Goal: Check status: Check status

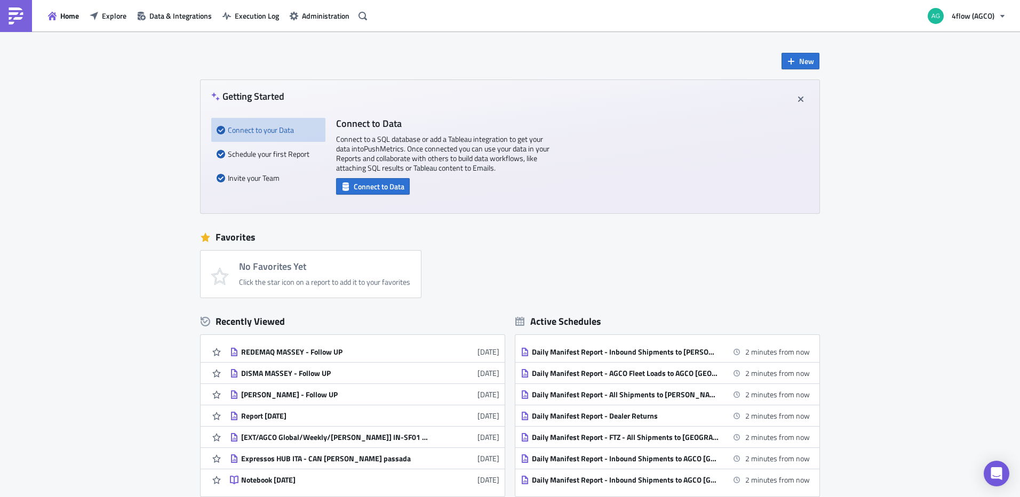
click at [110, 24] on div "Home Explore Data & Integrations Execution Log Administration" at bounding box center [185, 15] width 371 height 31
click at [109, 16] on span "Explore" at bounding box center [114, 15] width 25 height 11
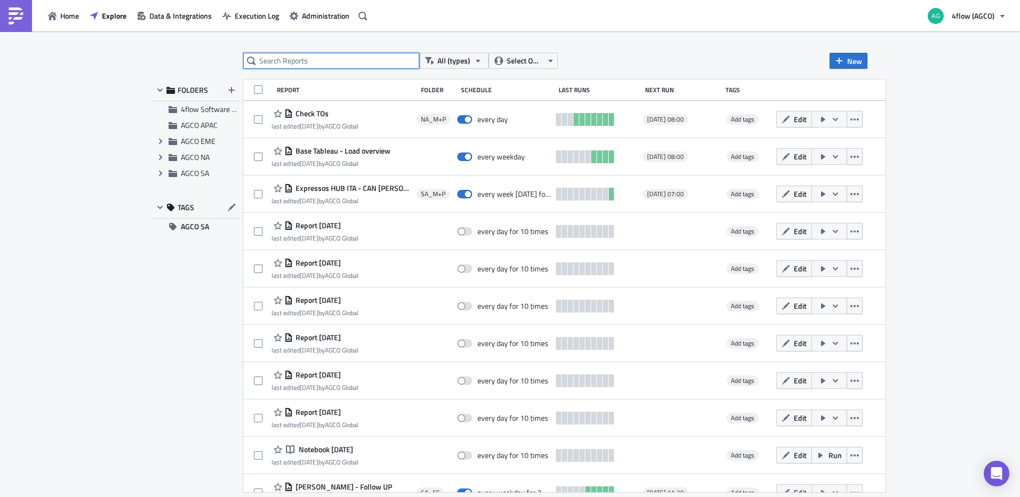
click at [283, 63] on input "text" at bounding box center [331, 61] width 176 height 16
type input "consolidado hub canoas"
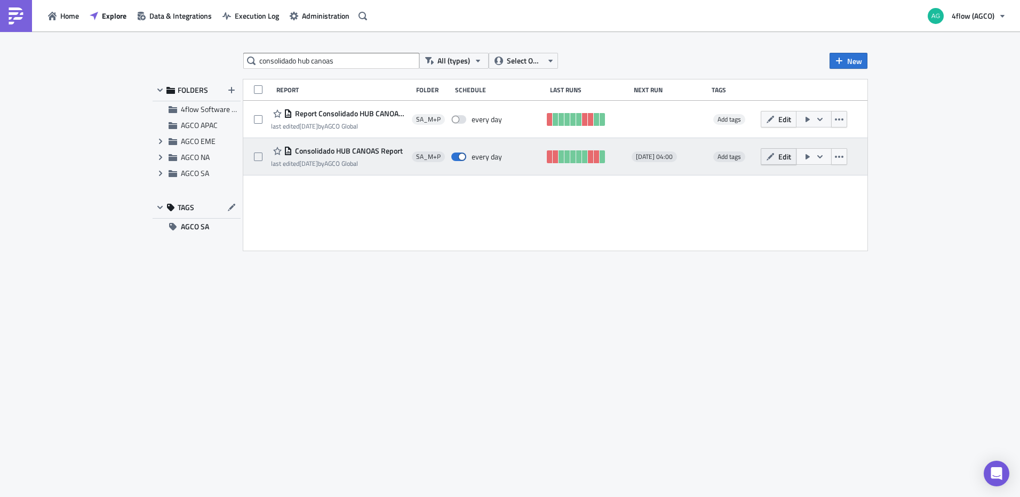
click at [779, 153] on span "Edit" at bounding box center [784, 156] width 13 height 11
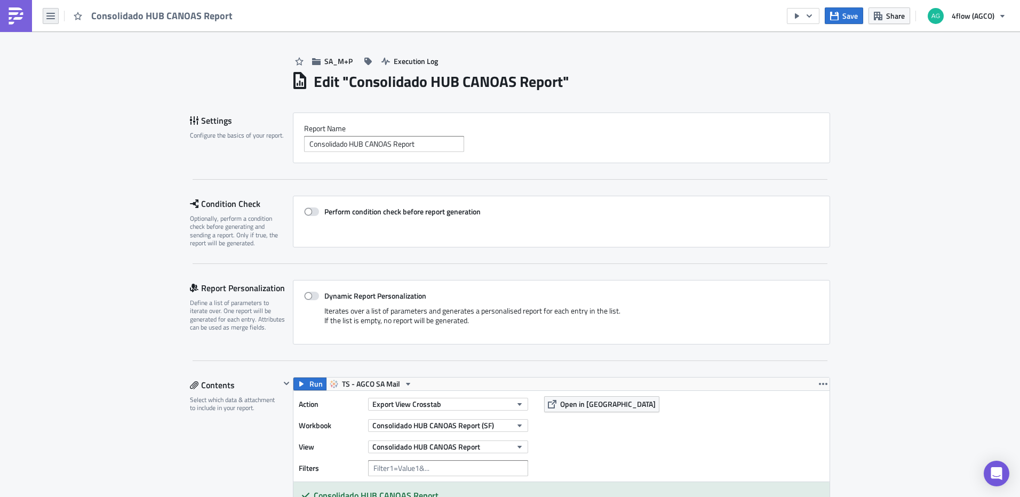
click at [54, 19] on icon "button" at bounding box center [50, 16] width 9 height 6
click at [86, 59] on div "Home" at bounding box center [96, 58] width 71 height 11
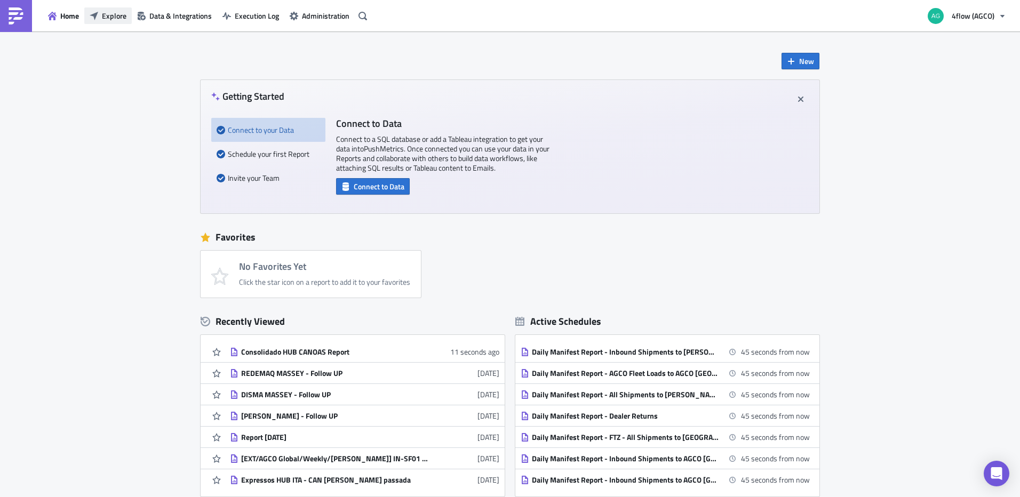
click at [129, 18] on button "Explore" at bounding box center [107, 15] width 47 height 17
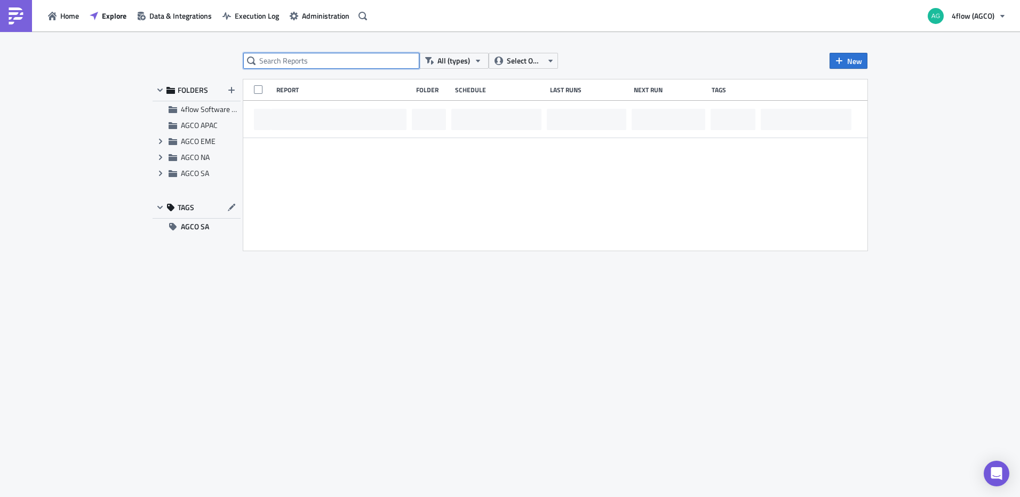
click at [377, 62] on input "text" at bounding box center [331, 61] width 176 height 16
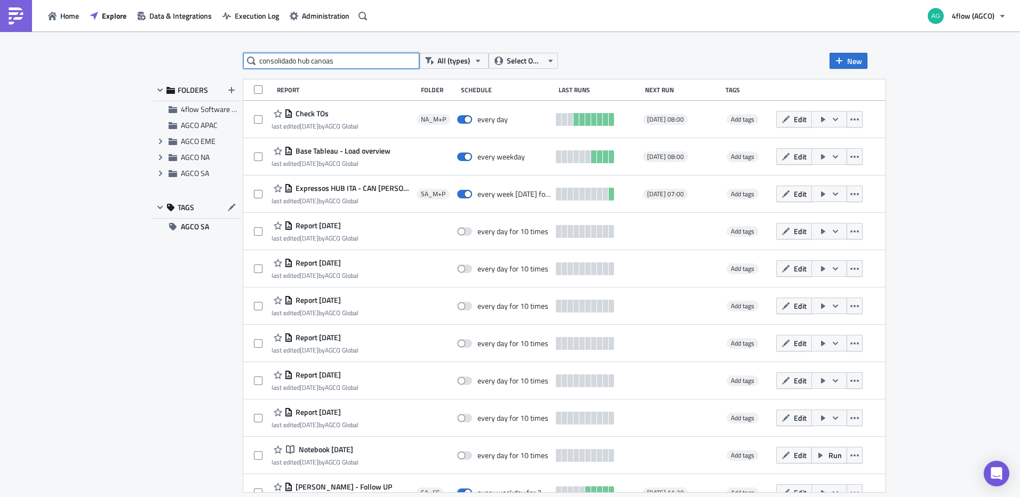
type input "consolidado hub canoas"
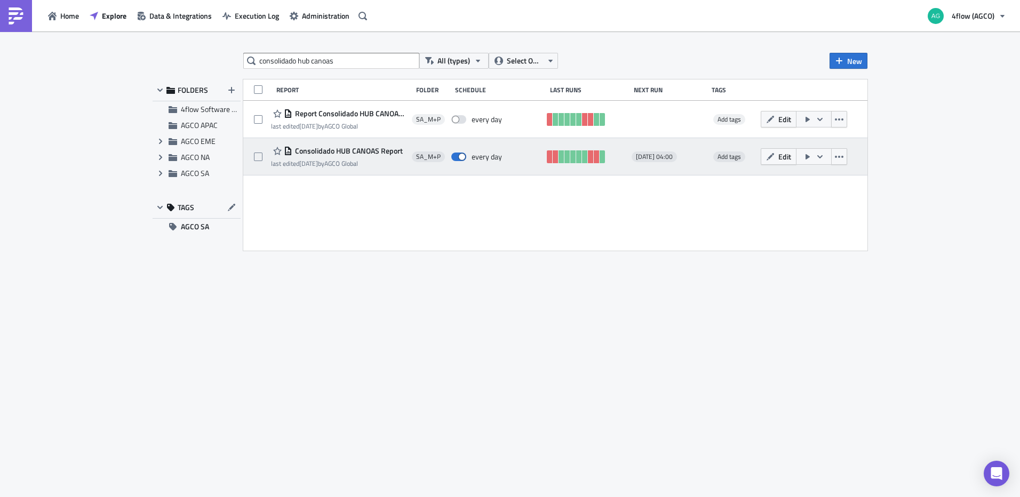
click at [813, 157] on button "button" at bounding box center [814, 156] width 36 height 17
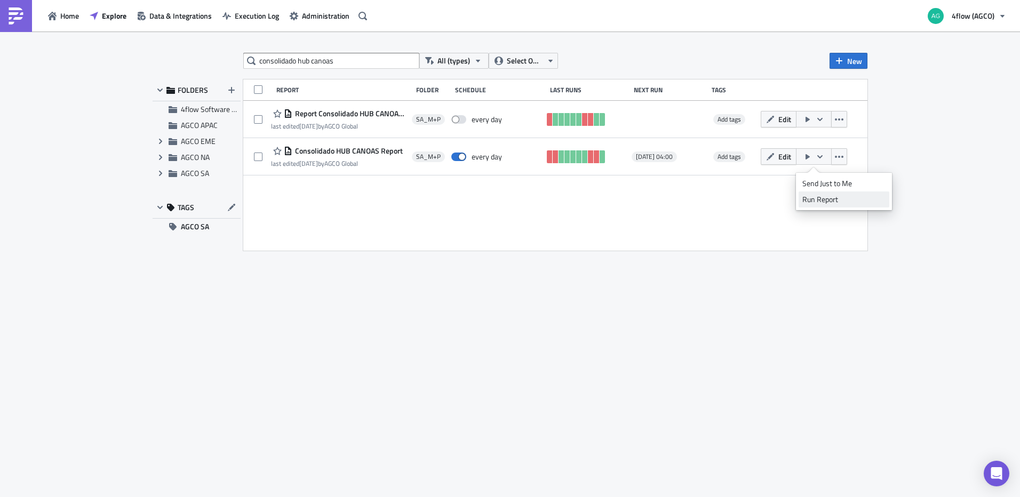
click at [822, 203] on div "Run Report" at bounding box center [843, 199] width 83 height 11
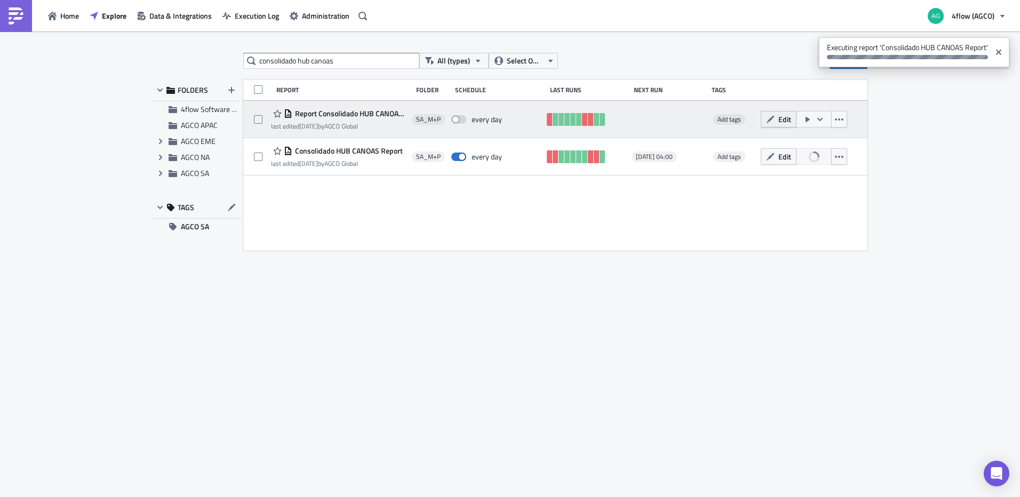
click at [774, 115] on icon "button" at bounding box center [770, 119] width 9 height 9
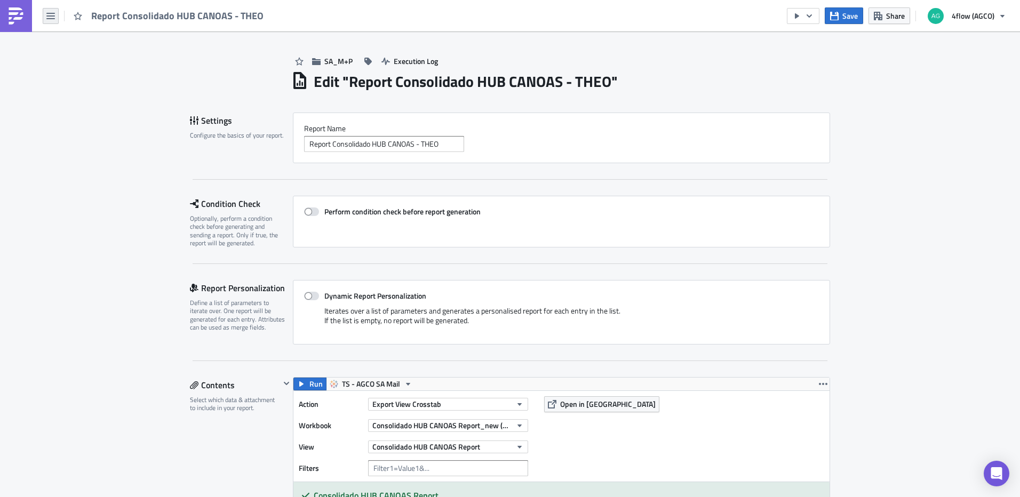
click at [50, 18] on icon "button" at bounding box center [50, 16] width 9 height 9
click at [84, 58] on div "Home" at bounding box center [96, 58] width 71 height 11
